Goal: Ask a question

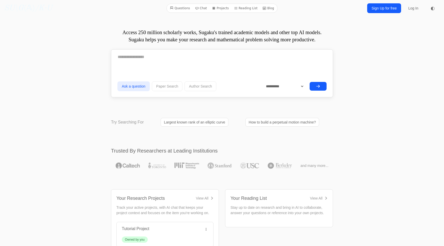
click at [171, 124] on link "Largest known rank of an elliptic curve" at bounding box center [195, 122] width 68 height 9
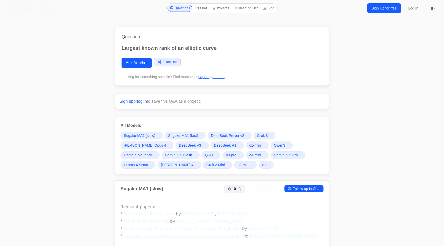
click at [202, 7] on link "Chat" at bounding box center [201, 8] width 16 height 7
